Goal: Transaction & Acquisition: Purchase product/service

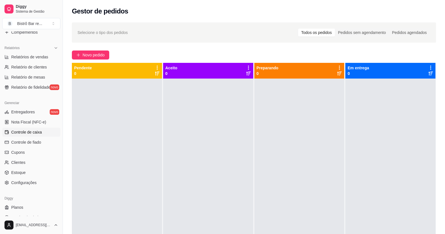
scroll to position [169, 0]
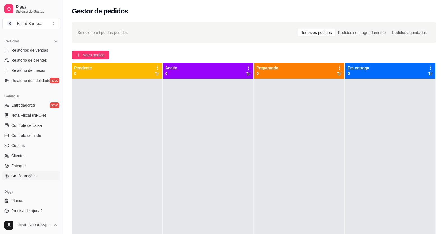
click at [27, 177] on span "Configurações" at bounding box center [23, 176] width 25 height 6
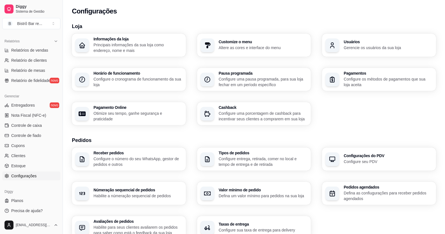
click at [121, 78] on p "Configure o cronograma de funcionamento da sua loja" at bounding box center [138, 81] width 89 height 11
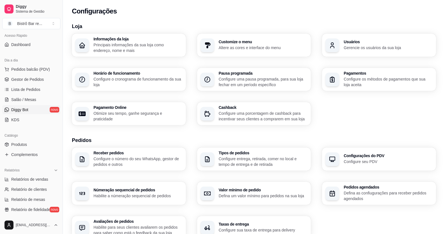
scroll to position [28, 0]
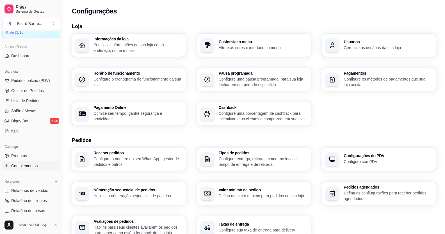
click at [24, 164] on span "Complementos" at bounding box center [24, 166] width 26 height 6
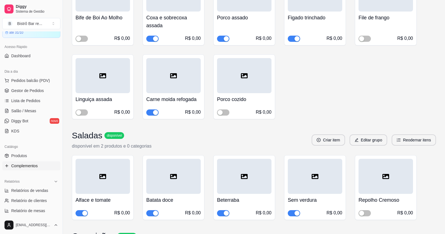
scroll to position [3232, 0]
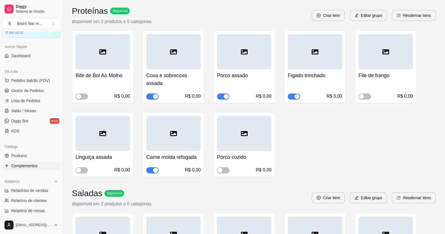
click at [154, 168] on div "button" at bounding box center [155, 170] width 5 height 5
click at [92, 72] on h4 "Bife de Boi Ao Molho" at bounding box center [103, 76] width 55 height 8
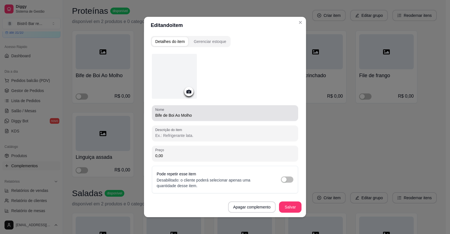
click at [190, 115] on input "Bife de Boi Ao Molho" at bounding box center [224, 116] width 139 height 6
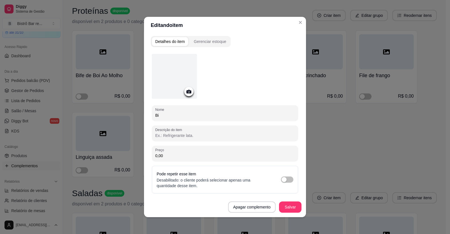
type input "B"
type input "Boi trinchado"
click at [288, 212] on button "Salvar" at bounding box center [290, 207] width 22 height 11
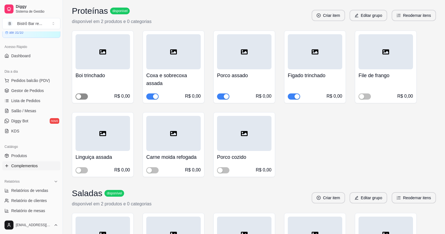
click at [86, 94] on span "button" at bounding box center [82, 97] width 12 height 6
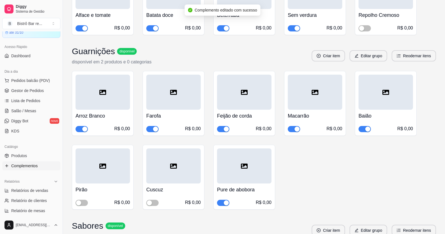
scroll to position [3485, 0]
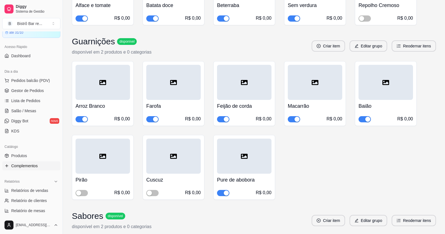
click at [364, 116] on button "button" at bounding box center [365, 119] width 12 height 6
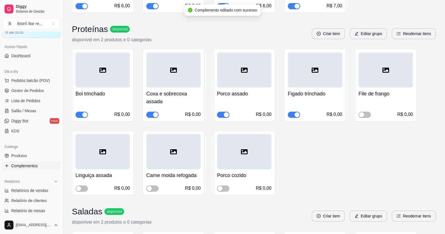
scroll to position [3204, 0]
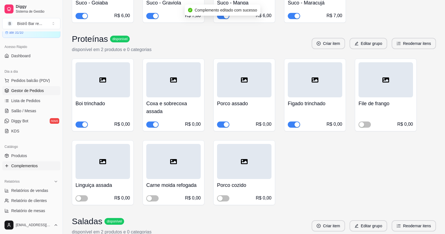
click at [39, 90] on span "Gestor de Pedidos" at bounding box center [27, 91] width 33 height 6
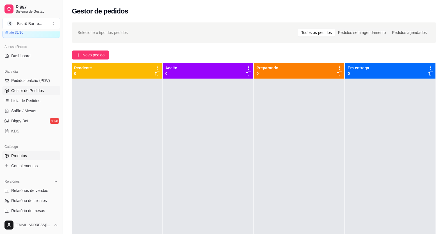
click at [24, 155] on span "Produtos" at bounding box center [19, 156] width 16 height 6
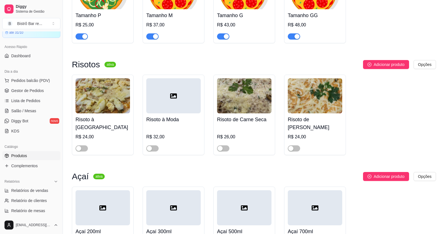
scroll to position [112, 0]
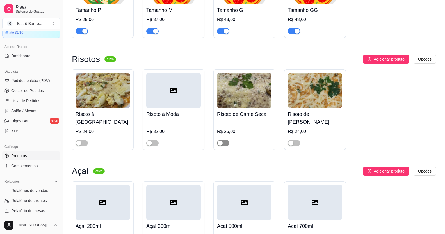
click at [226, 144] on span "button" at bounding box center [223, 143] width 12 height 6
click at [295, 144] on span "button" at bounding box center [294, 143] width 12 height 6
click at [155, 145] on span "button" at bounding box center [152, 143] width 12 height 6
click at [82, 143] on span "button" at bounding box center [82, 143] width 12 height 6
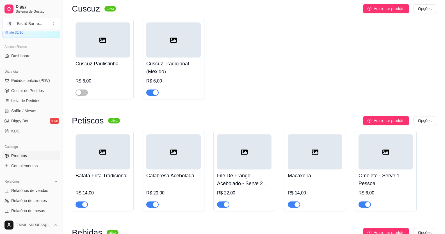
scroll to position [1124, 0]
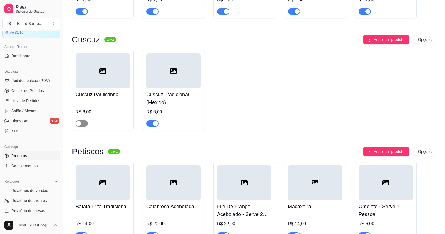
click at [76, 126] on div "button" at bounding box center [78, 123] width 5 height 5
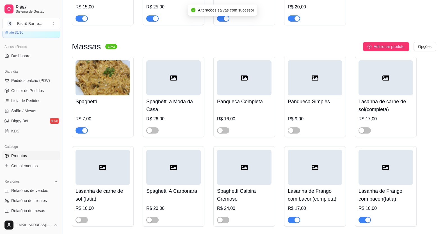
scroll to position [1827, 0]
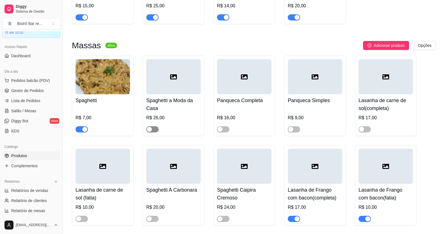
click at [153, 132] on span "button" at bounding box center [152, 129] width 12 height 6
click at [223, 133] on button "button" at bounding box center [223, 129] width 12 height 6
click at [294, 130] on div at bounding box center [315, 126] width 55 height 11
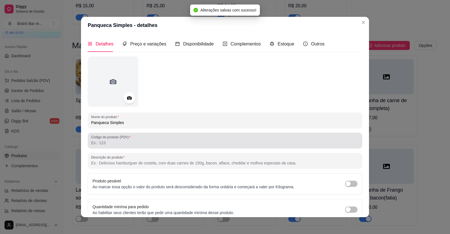
click at [295, 137] on div at bounding box center [225, 140] width 268 height 11
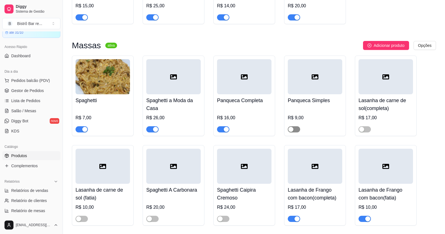
click at [294, 133] on button "button" at bounding box center [294, 129] width 12 height 6
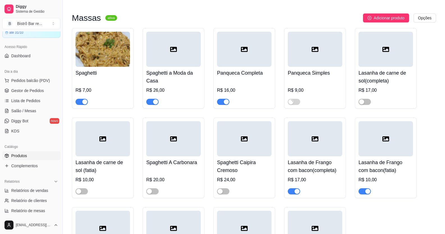
scroll to position [1883, 0]
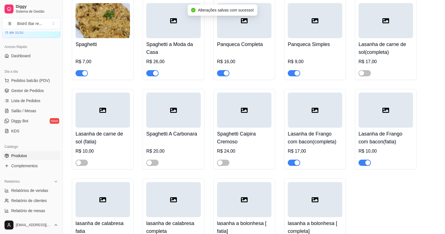
click at [366, 166] on div "button" at bounding box center [368, 162] width 5 height 5
click at [291, 166] on span "button" at bounding box center [294, 163] width 12 height 6
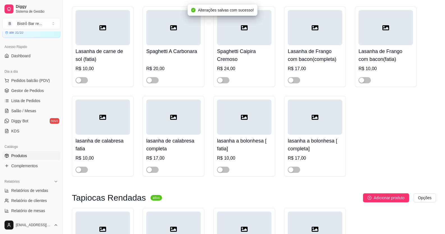
scroll to position [1967, 0]
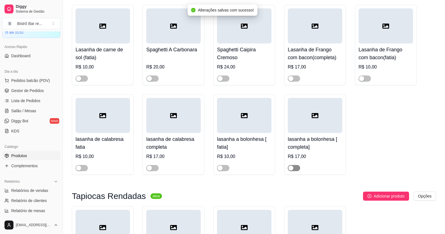
click at [294, 171] on button "button" at bounding box center [294, 168] width 12 height 6
click at [226, 171] on span "button" at bounding box center [223, 168] width 12 height 6
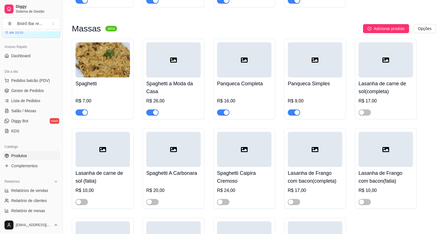
scroll to position [1827, 0]
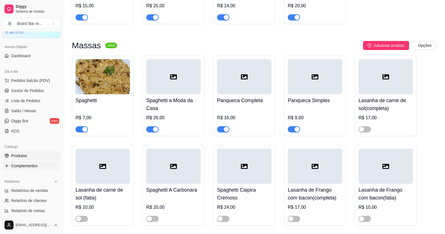
click at [33, 167] on span "Complementos" at bounding box center [24, 166] width 26 height 6
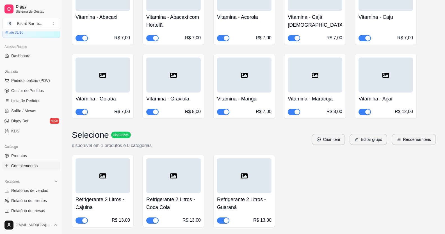
scroll to position [2782, 0]
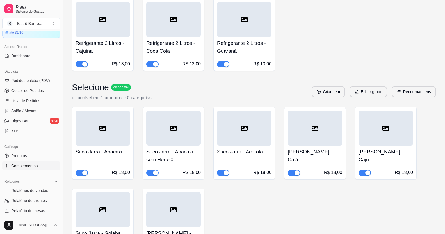
click at [157, 39] on h4 "Refrigerante 2 Litros - Coca Cola" at bounding box center [173, 47] width 55 height 16
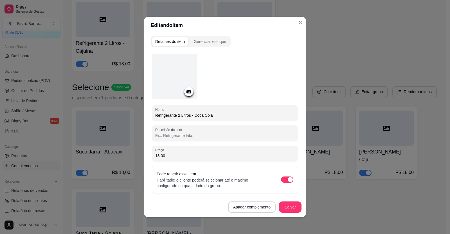
click at [157, 155] on input "13,00" at bounding box center [224, 156] width 139 height 6
type input "15,00"
click at [293, 212] on button "Salvar" at bounding box center [290, 207] width 22 height 11
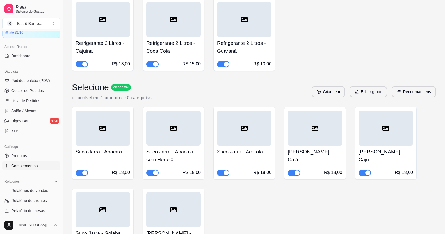
click at [108, 39] on h4 "Refrigerante 2 Litros - Cajuina" at bounding box center [103, 47] width 55 height 16
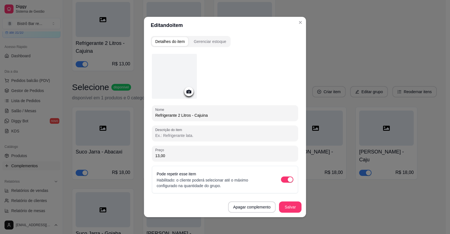
click at [157, 155] on input "13,00" at bounding box center [224, 156] width 139 height 6
type input "15,00"
click at [284, 205] on button "Salvar" at bounding box center [290, 207] width 22 height 11
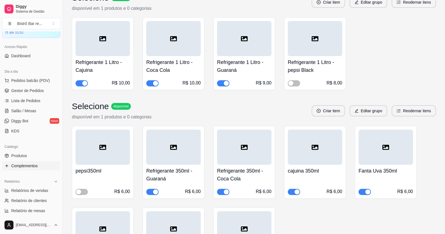
scroll to position [1995, 0]
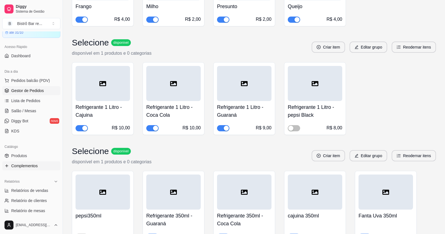
click at [34, 92] on span "Gestor de Pedidos" at bounding box center [27, 91] width 33 height 6
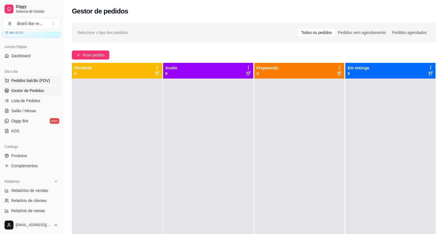
click at [37, 83] on span "Pedidos balcão (PDV)" at bounding box center [30, 81] width 39 height 6
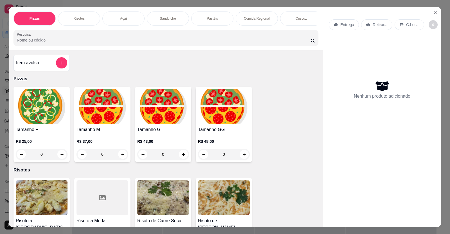
scroll to position [0, 267]
click at [247, 19] on div "Massas" at bounding box center [256, 19] width 42 height 14
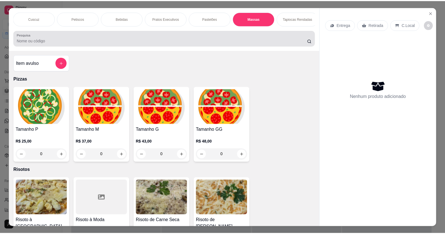
scroll to position [11, 0]
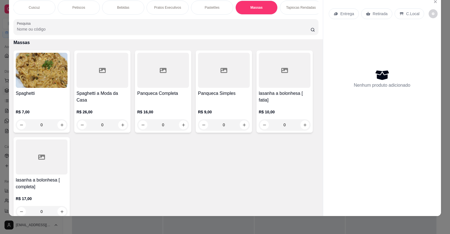
click at [241, 127] on div "0" at bounding box center [224, 124] width 52 height 11
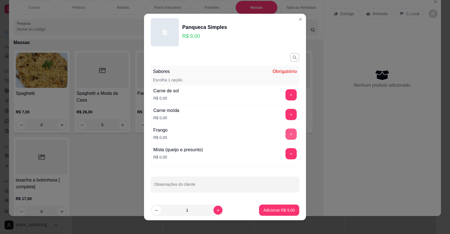
click at [286, 132] on button "+" at bounding box center [290, 134] width 11 height 11
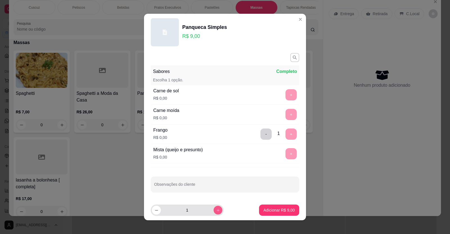
click at [213, 214] on button "increase-product-quantity" at bounding box center [217, 210] width 9 height 9
type input "2"
click at [258, 207] on button "Adicionar R$ 18,00" at bounding box center [278, 210] width 42 height 11
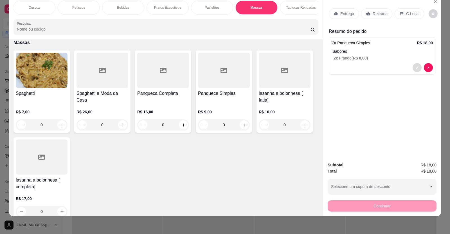
click at [415, 69] on icon "decrease-product-quantity" at bounding box center [416, 67] width 3 height 3
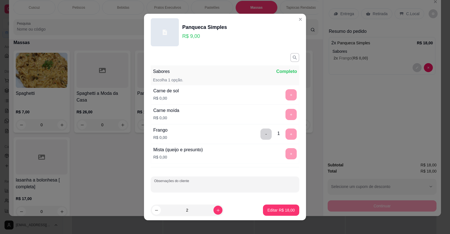
click at [156, 186] on input "Observações do cliente" at bounding box center [225, 187] width 142 height 6
type input "1 sem molho"
click at [268, 210] on p "Editar R$ 18,00" at bounding box center [281, 210] width 26 height 5
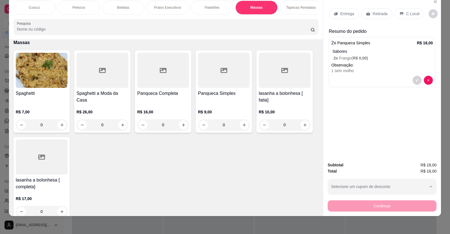
click at [340, 15] on p "Entrega" at bounding box center [347, 14] width 14 height 6
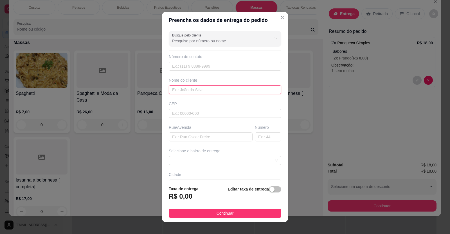
click at [172, 90] on input "text" at bounding box center [225, 89] width 112 height 9
type input "Gardenia"
click at [275, 192] on footer "Taxa de entrega R$ 0,00 Editar taxa de entrega Continuar" at bounding box center [225, 202] width 126 height 41
click at [271, 191] on span "button" at bounding box center [275, 190] width 12 height 6
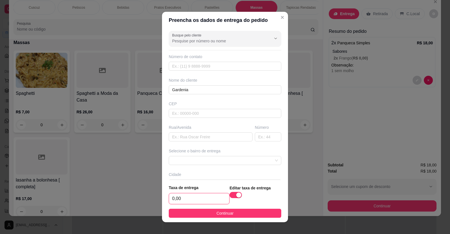
click at [171, 199] on input "0,00" at bounding box center [199, 199] width 60 height 11
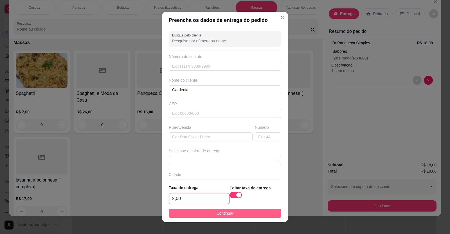
type input "2,00"
click at [201, 211] on button "Continuar" at bounding box center [225, 213] width 112 height 9
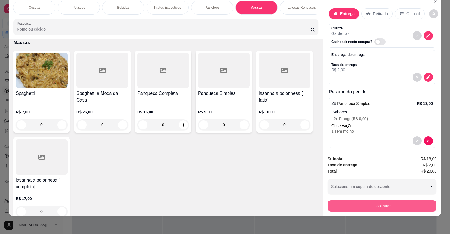
click at [403, 203] on button "Continuar" at bounding box center [381, 206] width 109 height 11
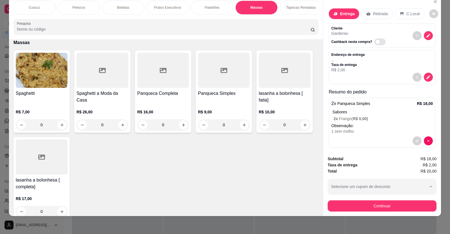
click at [373, 11] on p "Retirada" at bounding box center [380, 14] width 15 height 6
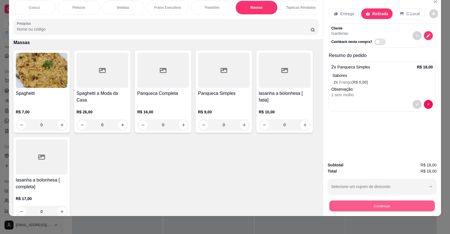
click at [386, 208] on button "Continuar" at bounding box center [381, 206] width 105 height 11
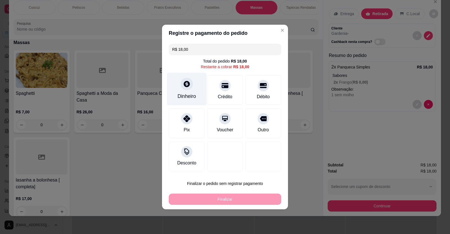
click at [187, 93] on div "Dinheiro" at bounding box center [186, 96] width 19 height 7
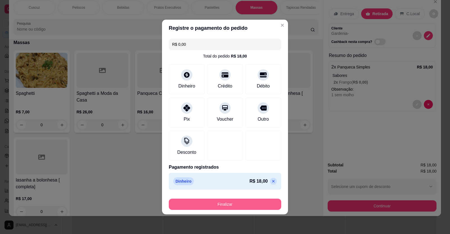
click at [237, 207] on button "Finalizar" at bounding box center [225, 204] width 112 height 11
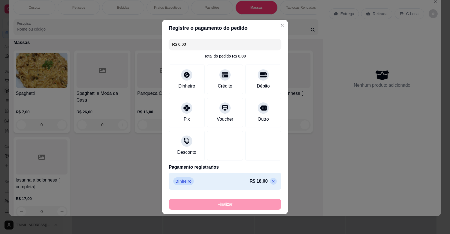
type input "-R$ 18,00"
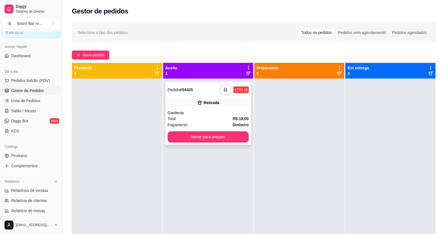
click at [224, 89] on icon "button" at bounding box center [226, 90] width 4 height 4
click at [207, 138] on button "Mover para preparo" at bounding box center [208, 137] width 81 height 11
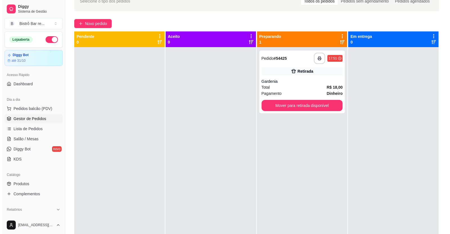
scroll to position [30, 0]
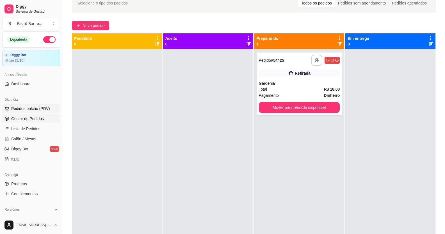
click at [44, 108] on span "Pedidos balcão (PDV)" at bounding box center [30, 109] width 39 height 6
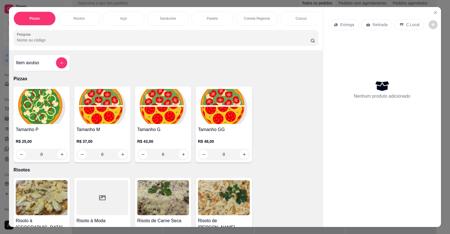
click at [285, 25] on div "Cuscuz" at bounding box center [301, 19] width 42 height 14
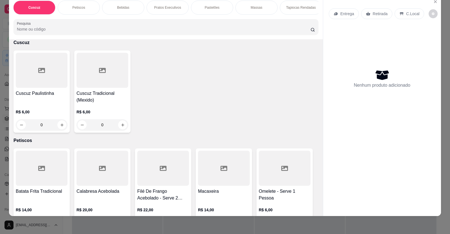
scroll to position [0, 404]
click at [210, 7] on p "Marmita" at bounding box center [208, 7] width 12 height 4
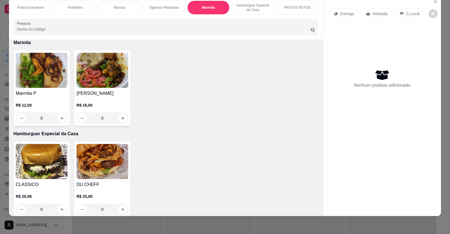
click at [59, 121] on div "0" at bounding box center [42, 118] width 52 height 11
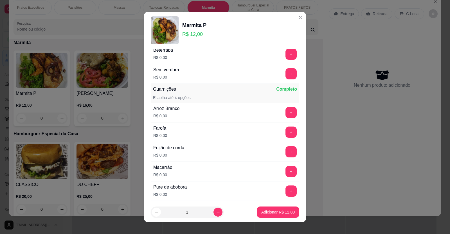
scroll to position [197, 0]
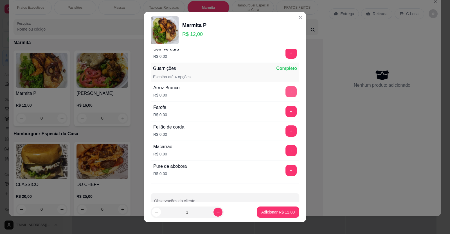
click at [285, 90] on button "+" at bounding box center [290, 91] width 11 height 11
click at [285, 151] on button "+" at bounding box center [290, 150] width 11 height 11
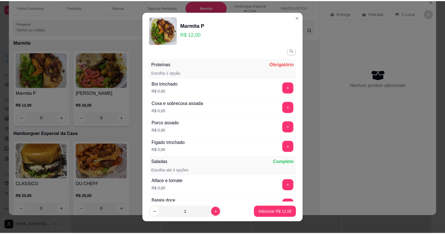
scroll to position [0, 0]
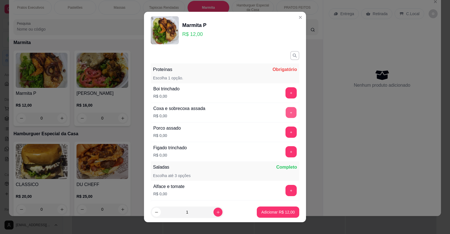
click at [286, 112] on button "+" at bounding box center [291, 112] width 11 height 11
click at [270, 212] on p "Adicionar R$ 12,00" at bounding box center [278, 212] width 33 height 5
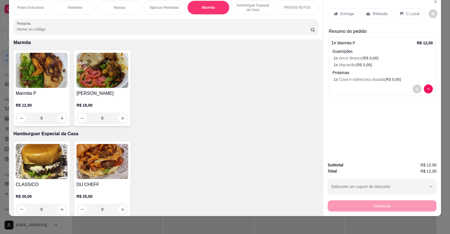
click at [343, 15] on p "Entrega" at bounding box center [347, 14] width 14 height 6
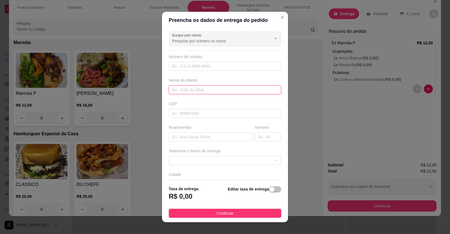
click at [169, 89] on input "text" at bounding box center [225, 89] width 112 height 9
type input "Analto"
click at [172, 137] on input "text" at bounding box center [211, 137] width 84 height 9
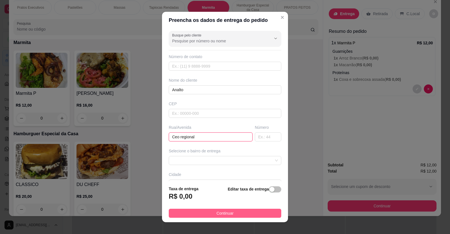
type input "Ceo regional"
click at [256, 217] on button "Continuar" at bounding box center [225, 213] width 112 height 9
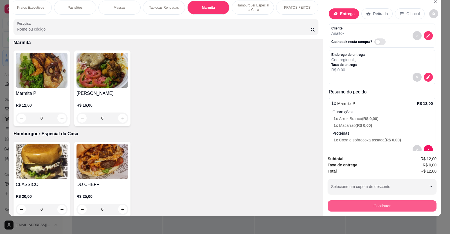
click at [391, 204] on button "Continuar" at bounding box center [381, 206] width 109 height 11
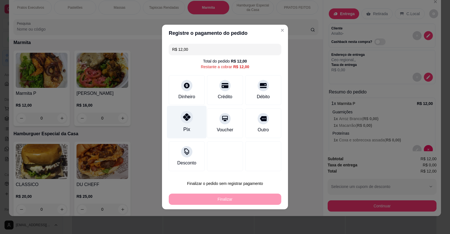
click at [186, 132] on div "Pix" at bounding box center [186, 129] width 7 height 7
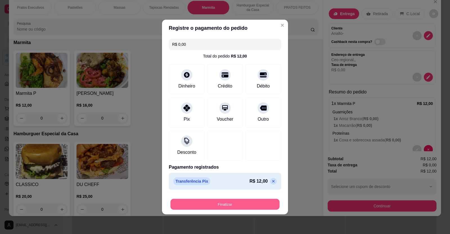
click at [242, 207] on button "Finalizar" at bounding box center [224, 204] width 109 height 11
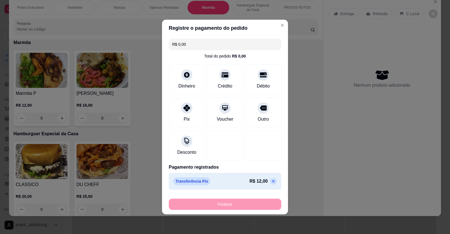
type input "-R$ 12,00"
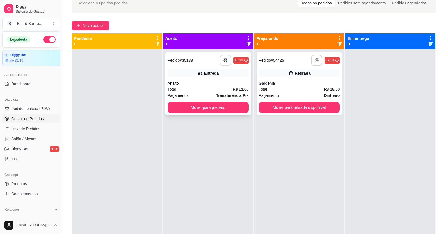
click at [225, 63] on button "button" at bounding box center [225, 60] width 11 height 11
click at [238, 109] on button "Mover para preparo" at bounding box center [208, 107] width 81 height 11
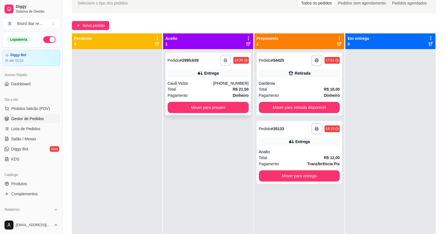
click at [227, 60] on button "button" at bounding box center [225, 60] width 11 height 11
click at [200, 104] on button "Mover para preparo" at bounding box center [208, 107] width 79 height 11
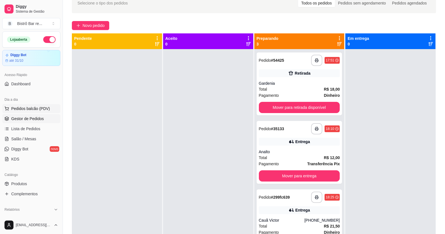
click at [33, 107] on span "Pedidos balcão (PDV)" at bounding box center [30, 109] width 39 height 6
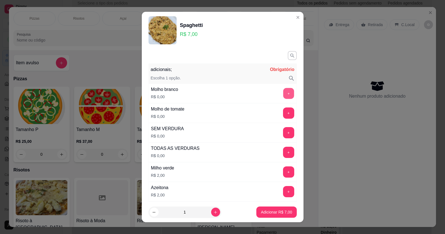
click at [283, 90] on button "+" at bounding box center [288, 93] width 11 height 11
click at [283, 152] on button "+" at bounding box center [288, 152] width 11 height 11
click at [272, 212] on p "Adicionar R$ 11,50" at bounding box center [275, 212] width 33 height 5
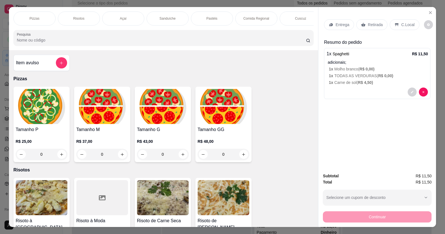
click at [346, 22] on p "Entrega" at bounding box center [343, 25] width 14 height 6
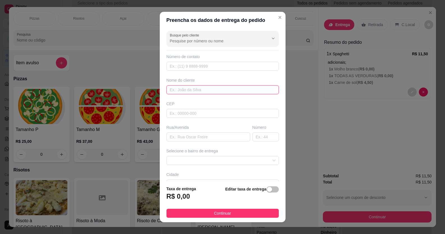
click at [169, 89] on input "text" at bounding box center [223, 89] width 112 height 9
type input "[PERSON_NAME]"
click at [270, 187] on span "button" at bounding box center [273, 190] width 12 height 6
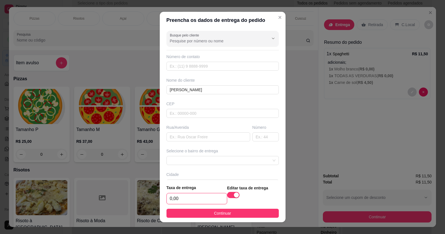
click at [172, 201] on input "0,00" at bounding box center [197, 199] width 60 height 11
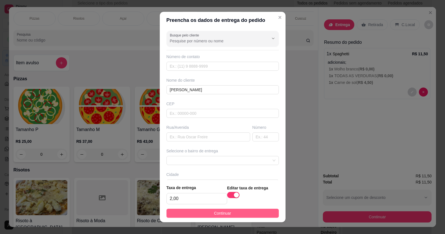
click at [256, 215] on button "Continuar" at bounding box center [223, 213] width 112 height 9
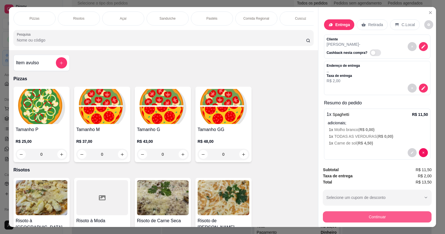
click at [393, 212] on button "Continuar" at bounding box center [377, 217] width 109 height 11
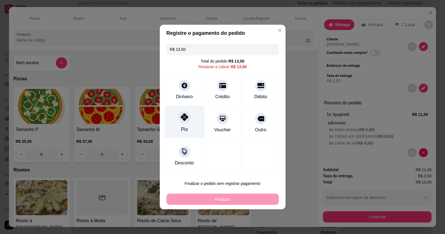
click at [188, 120] on icon at bounding box center [184, 117] width 7 height 7
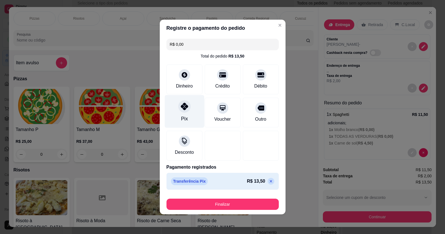
type input "R$ 0,00"
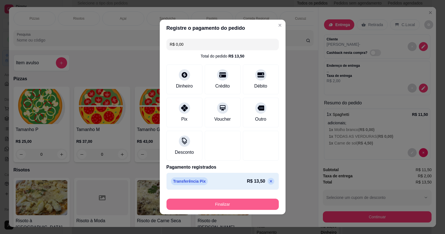
click at [244, 202] on button "Finalizar" at bounding box center [223, 204] width 112 height 11
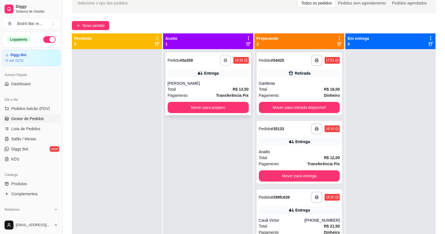
click at [226, 55] on button "button" at bounding box center [225, 60] width 11 height 11
click at [204, 102] on button "Mover para preparo" at bounding box center [208, 107] width 81 height 11
click at [222, 55] on button "button" at bounding box center [225, 60] width 11 height 11
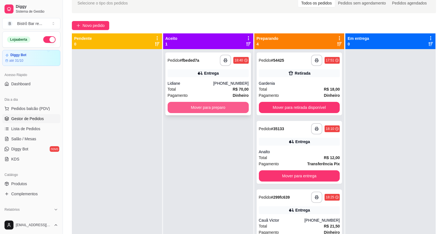
click at [194, 102] on button "Mover para preparo" at bounding box center [208, 107] width 81 height 11
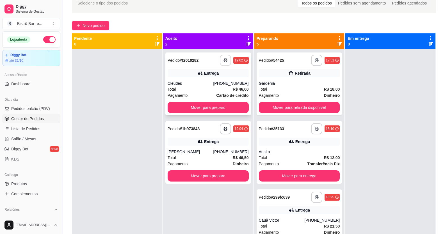
click at [223, 55] on button "button" at bounding box center [225, 60] width 11 height 11
click at [226, 124] on button "button" at bounding box center [225, 129] width 11 height 11
click at [220, 55] on button "button" at bounding box center [225, 60] width 11 height 11
click at [217, 102] on button "Mover para preparo" at bounding box center [208, 107] width 81 height 11
click at [220, 102] on button "Mover para preparo" at bounding box center [208, 107] width 79 height 11
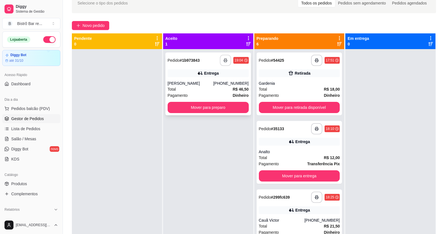
click at [224, 55] on button "button" at bounding box center [225, 60] width 11 height 11
click at [228, 102] on button "Mover para preparo" at bounding box center [208, 107] width 81 height 11
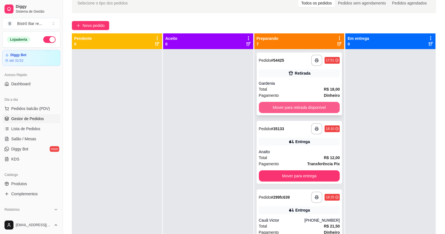
click at [302, 106] on button "Mover para retirada disponível" at bounding box center [299, 107] width 81 height 11
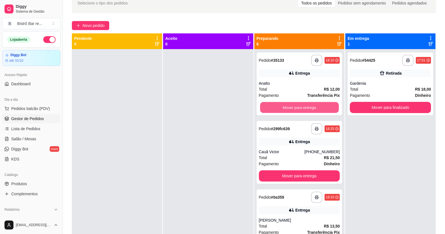
click at [302, 106] on button "Mover para entrega" at bounding box center [299, 107] width 79 height 11
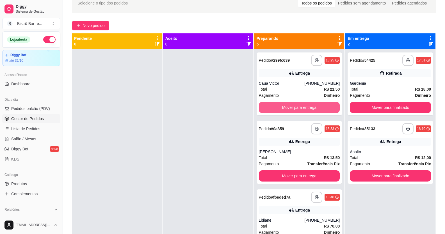
click at [302, 106] on button "Mover para entrega" at bounding box center [299, 107] width 81 height 11
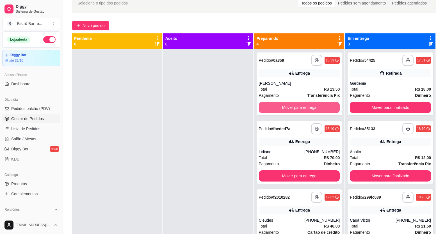
click at [302, 106] on button "Mover para entrega" at bounding box center [299, 107] width 81 height 11
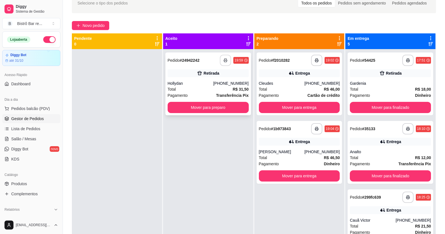
click at [225, 59] on icon "button" at bounding box center [226, 60] width 4 height 4
click at [213, 107] on button "Mover para preparo" at bounding box center [208, 107] width 79 height 11
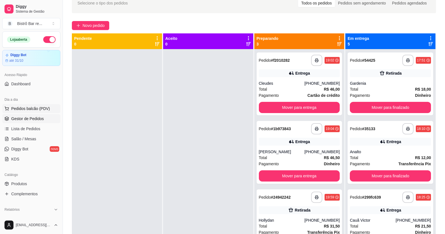
click at [22, 108] on span "Pedidos balcão (PDV)" at bounding box center [30, 109] width 39 height 6
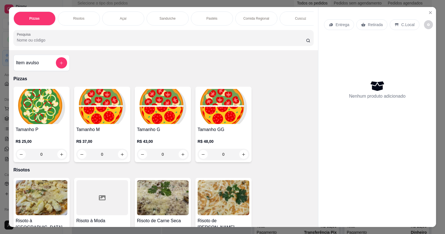
click at [257, 20] on p "Comida Regional" at bounding box center [257, 18] width 26 height 4
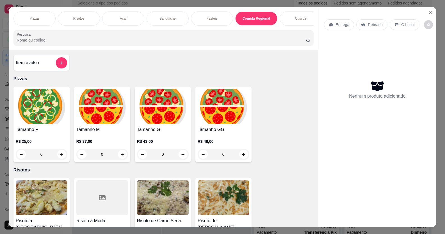
type input "1"
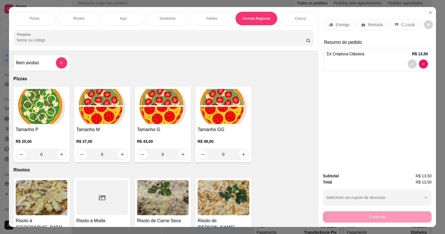
type input "1"
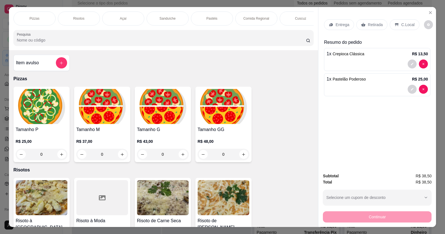
click at [384, 16] on p "Bebidas" at bounding box center [390, 18] width 12 height 4
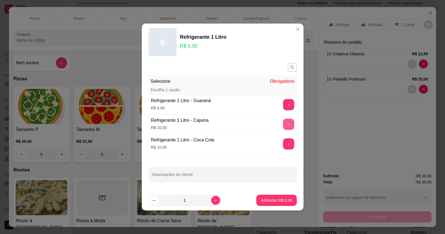
click at [285, 123] on button "+" at bounding box center [288, 124] width 11 height 11
click at [270, 201] on p "Adicionar R$ 10,00" at bounding box center [275, 200] width 33 height 5
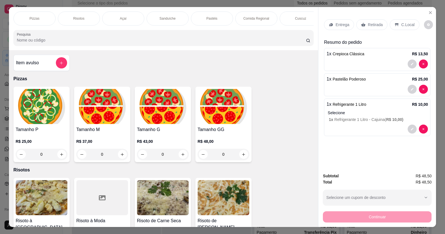
click at [346, 22] on p "Entrega" at bounding box center [343, 25] width 14 height 6
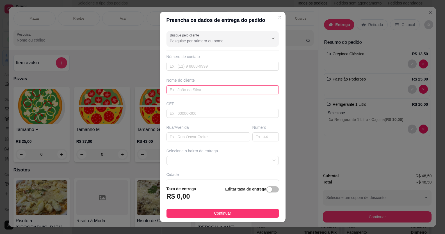
click at [170, 91] on input "text" at bounding box center [223, 89] width 112 height 9
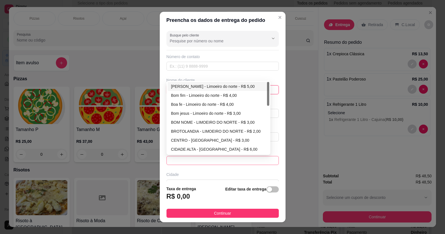
click at [267, 162] on span at bounding box center [223, 161] width 106 height 8
type input "betania saldanha"
click at [193, 97] on div "Bom fim - Limoeiro do norte - R$ 4,00" at bounding box center [218, 95] width 95 height 6
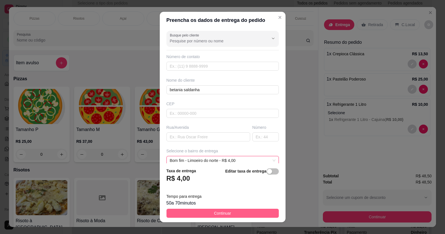
click at [217, 215] on span "Continuar" at bounding box center [222, 213] width 17 height 6
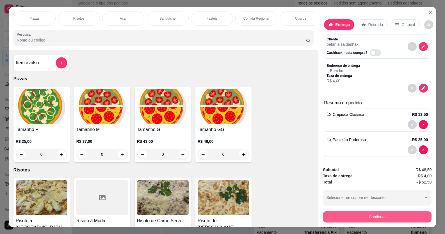
click at [346, 212] on button "Continuar" at bounding box center [377, 217] width 109 height 11
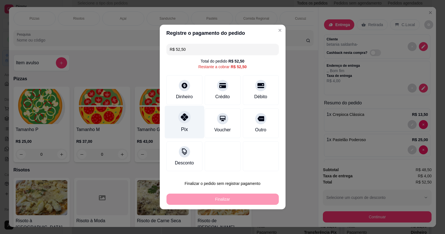
click at [188, 118] on icon at bounding box center [184, 117] width 7 height 7
type input "R$ 0,00"
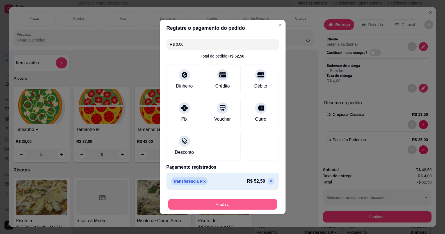
click at [265, 207] on button "Finalizar" at bounding box center [222, 204] width 109 height 11
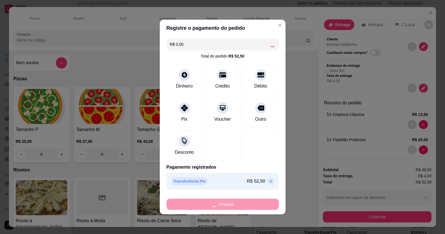
type input "0"
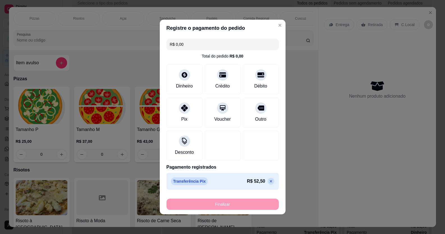
type input "-R$ 52,50"
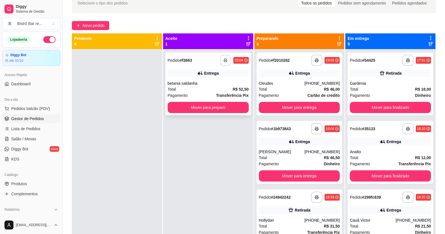
click at [224, 60] on icon "button" at bounding box center [226, 60] width 4 height 4
click at [225, 109] on button "Mover para preparo" at bounding box center [208, 107] width 81 height 11
click at [227, 59] on button "button" at bounding box center [225, 60] width 11 height 11
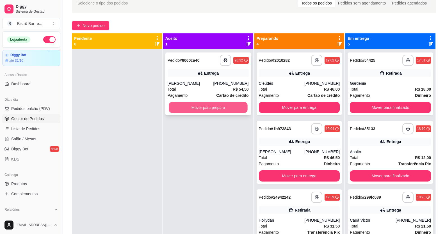
click at [183, 109] on button "Mover para preparo" at bounding box center [208, 107] width 79 height 11
